Goal: Information Seeking & Learning: Learn about a topic

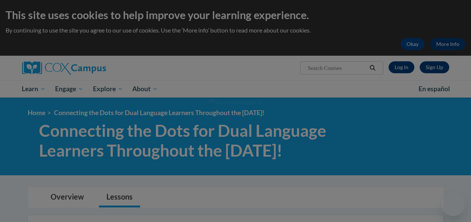
scroll to position [165, 0]
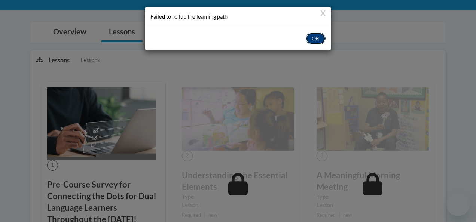
click at [318, 39] on button "OK" at bounding box center [316, 39] width 20 height 12
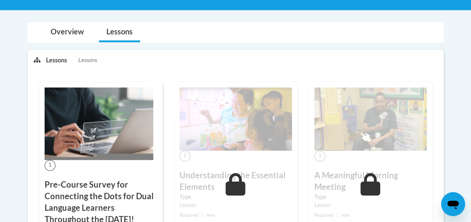
scroll to position [0, 0]
drag, startPoint x: 59, startPoint y: 44, endPoint x: 117, endPoint y: 84, distance: 70.0
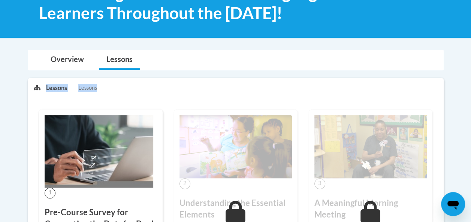
scroll to position [147, 0]
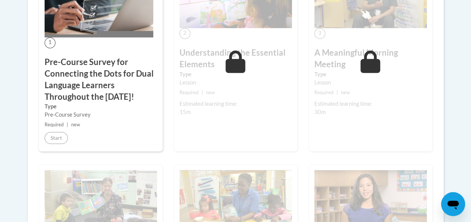
scroll to position [294, 0]
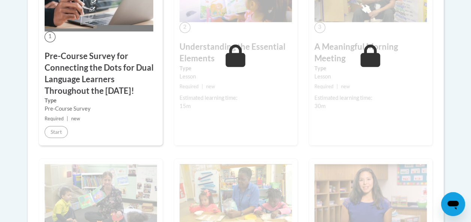
click at [276, 107] on div "Estimated learning time: 15m" at bounding box center [235, 102] width 112 height 16
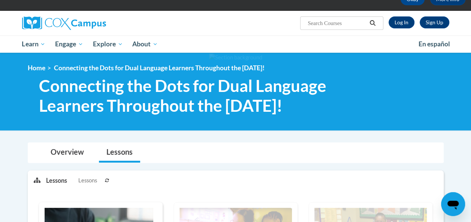
scroll to position [60, 0]
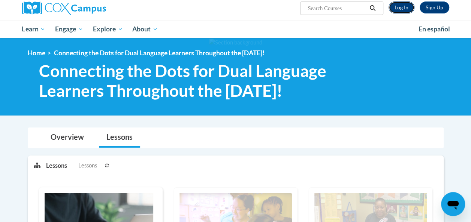
click at [407, 10] on link "Log In" at bounding box center [401, 7] width 26 height 12
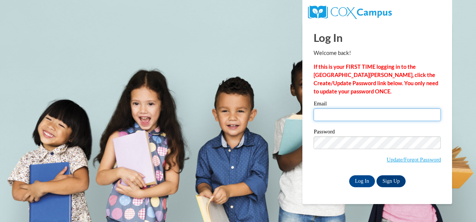
click at [328, 115] on input "Email" at bounding box center [377, 115] width 127 height 13
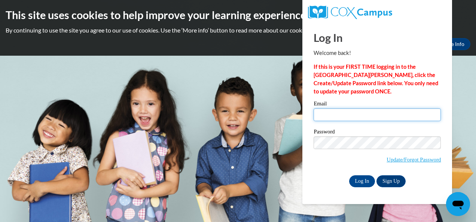
type input "dawn.elliott@jefferson.kyschools.us"
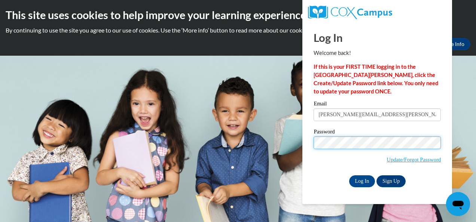
click at [349, 176] on input "Log In" at bounding box center [362, 182] width 26 height 12
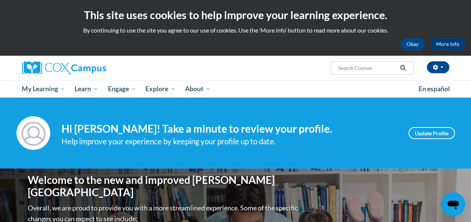
scroll to position [224, 0]
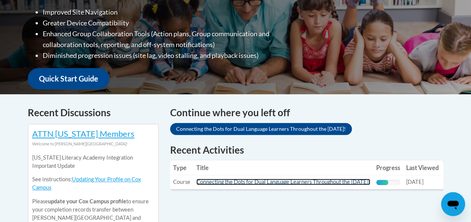
click at [314, 183] on link "Connecting the Dots for Dual Language Learners Throughout the [DATE]!" at bounding box center [283, 182] width 174 height 6
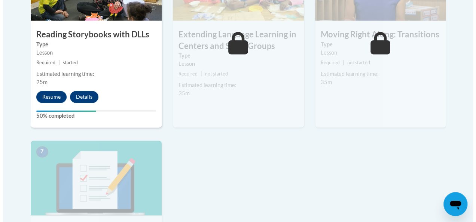
scroll to position [529, 0]
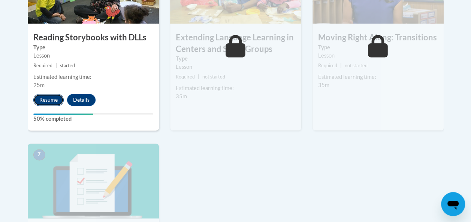
click at [51, 100] on button "Resume" at bounding box center [48, 100] width 30 height 12
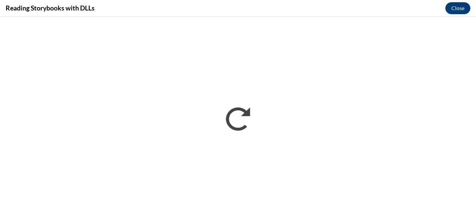
scroll to position [0, 0]
click at [462, 9] on button "Close" at bounding box center [458, 8] width 25 height 12
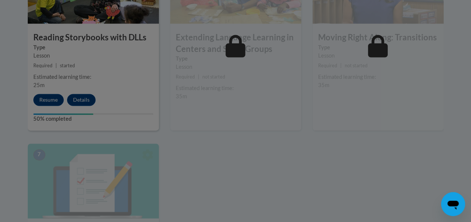
click at [49, 99] on div at bounding box center [235, 111] width 471 height 222
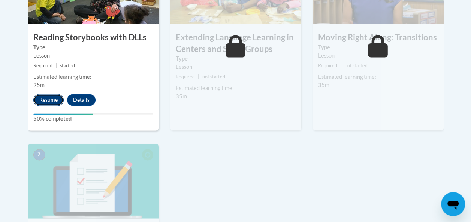
click at [56, 97] on button "Resume" at bounding box center [48, 100] width 30 height 12
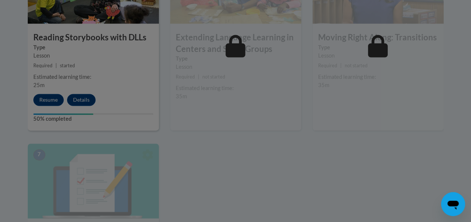
click at [435, 46] on div at bounding box center [235, 111] width 471 height 222
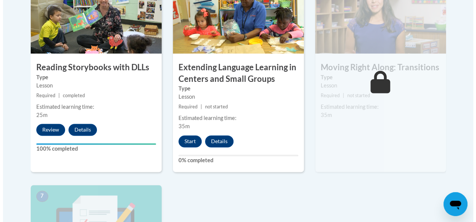
scroll to position [505, 0]
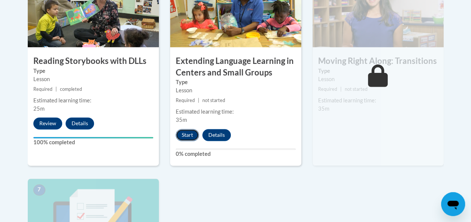
click at [188, 136] on button "Start" at bounding box center [187, 135] width 23 height 12
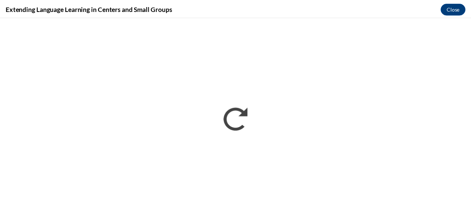
scroll to position [0, 0]
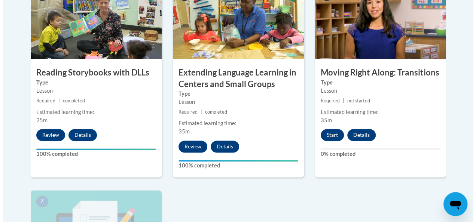
scroll to position [522, 0]
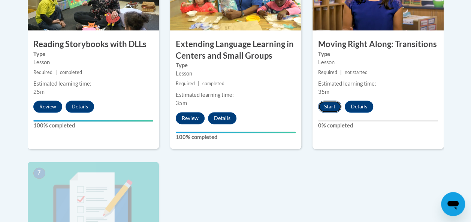
click at [326, 108] on button "Start" at bounding box center [329, 107] width 23 height 12
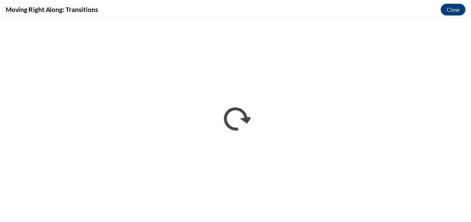
scroll to position [0, 0]
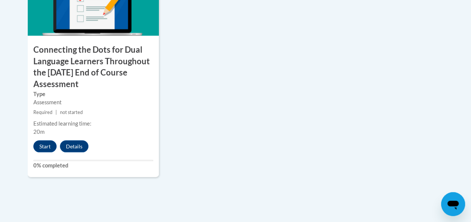
scroll to position [731, 0]
